Goal: Find contact information: Find contact information

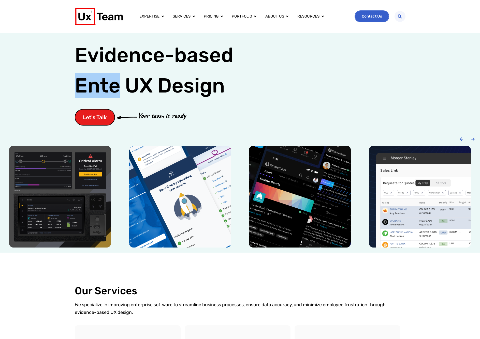
click at [372, 19] on link "Contact Us" at bounding box center [372, 16] width 34 height 11
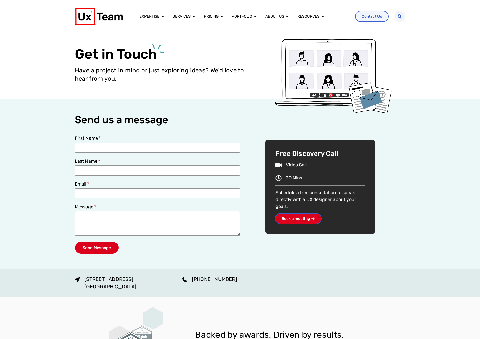
click at [302, 220] on span "Book a meeting" at bounding box center [296, 219] width 28 height 4
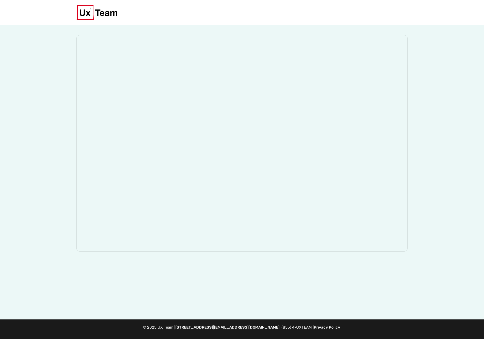
click at [56, 326] on p "© 2025 UX Team | 785 Franklin Avenue, Ste 750, Franklin Lakes, NJ 07417 | info@…" at bounding box center [242, 328] width 484 height 6
